Goal: Information Seeking & Learning: Find specific fact

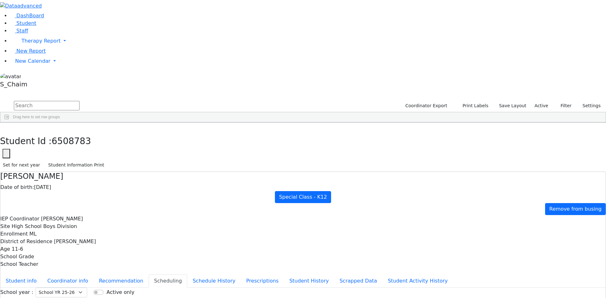
scroll to position [2146, 0]
click at [3, 127] on use "button" at bounding box center [3, 127] width 0 height 0
click at [80, 243] on div "[PERSON_NAME]" at bounding box center [61, 247] width 40 height 9
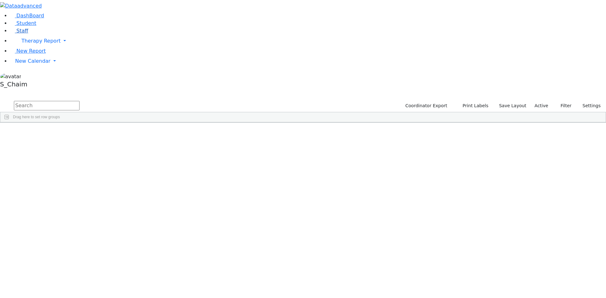
click at [20, 34] on link "Staff" at bounding box center [19, 31] width 18 height 6
click at [29, 26] on span "Student" at bounding box center [26, 23] width 20 height 6
click at [330, 125] on span "Site" at bounding box center [326, 127] width 7 height 4
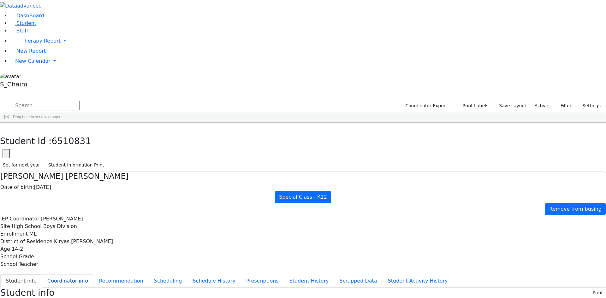
click at [93, 275] on button "Coordinator info" at bounding box center [67, 281] width 51 height 13
click at [9, 123] on button "button" at bounding box center [4, 129] width 9 height 13
click at [80, 278] on div "[PERSON_NAME]" at bounding box center [61, 282] width 40 height 9
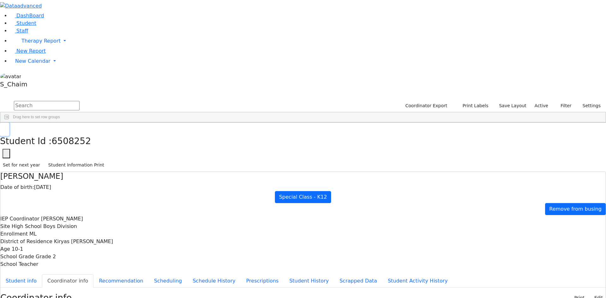
click at [6, 127] on icon "button" at bounding box center [4, 129] width 3 height 4
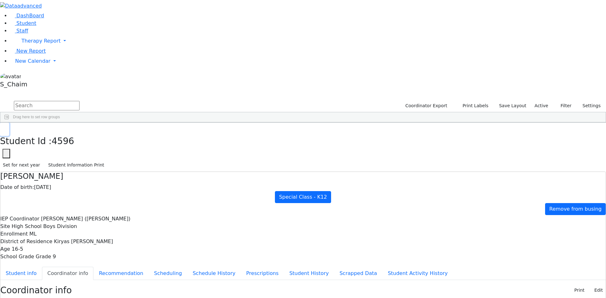
click at [6, 127] on icon "button" at bounding box center [4, 129] width 3 height 4
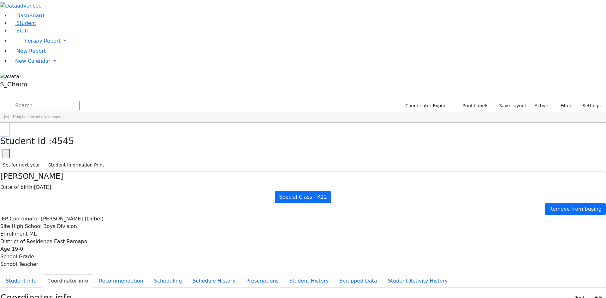
click at [6, 127] on icon "button" at bounding box center [4, 129] width 3 height 4
click at [80, 236] on div "Polchak" at bounding box center [61, 240] width 40 height 9
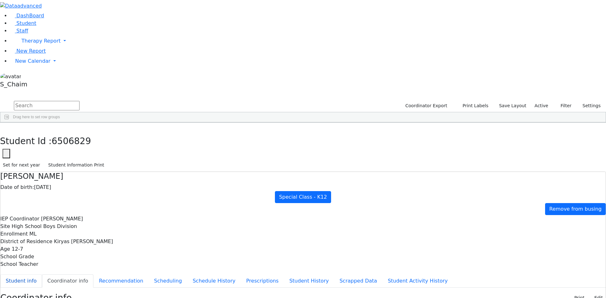
click at [42, 275] on button "Student info" at bounding box center [21, 281] width 42 height 13
click at [9, 123] on button "button" at bounding box center [4, 129] width 9 height 13
click at [80, 236] on div "Polchak" at bounding box center [61, 240] width 40 height 9
click at [6, 127] on icon "button" at bounding box center [4, 129] width 3 height 4
